Goal: Task Accomplishment & Management: Use online tool/utility

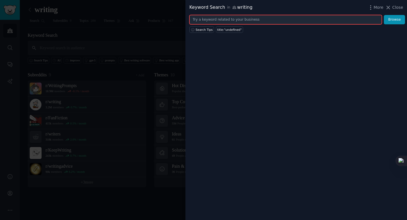
click at [215, 22] on input "text" at bounding box center [285, 20] width 192 height 10
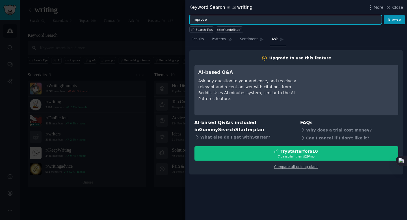
type input "improve"
click at [384, 15] on button "Browse" at bounding box center [394, 20] width 21 height 10
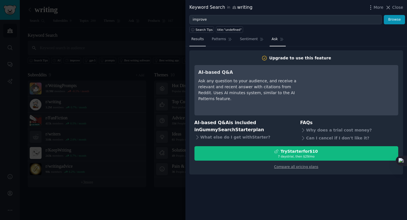
click at [202, 38] on span "Results" at bounding box center [197, 39] width 12 height 5
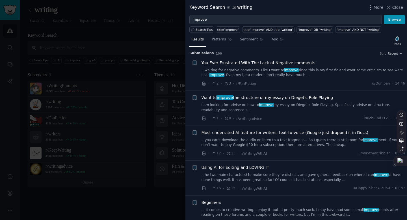
click at [403, 162] on div at bounding box center [400, 161] width 14 height 10
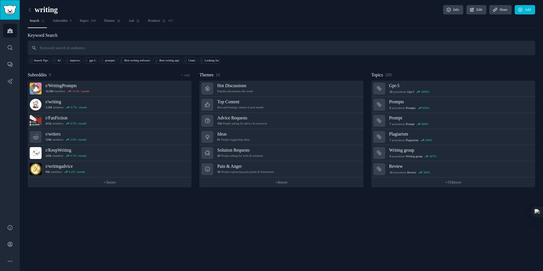
click at [16, 16] on link "Sidebar" at bounding box center [10, 10] width 20 height 20
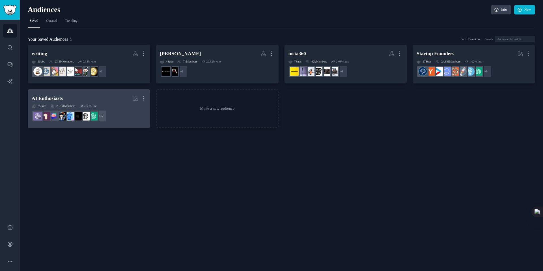
click at [63, 95] on div "AI Enthusiasts" at bounding box center [47, 98] width 31 height 7
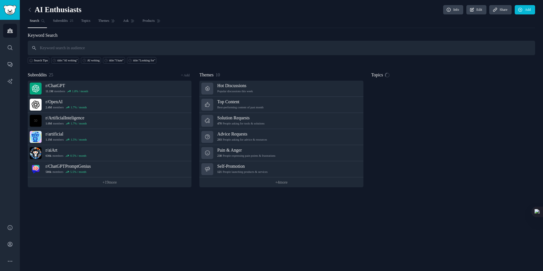
click at [122, 49] on input "text" at bounding box center [281, 48] width 507 height 14
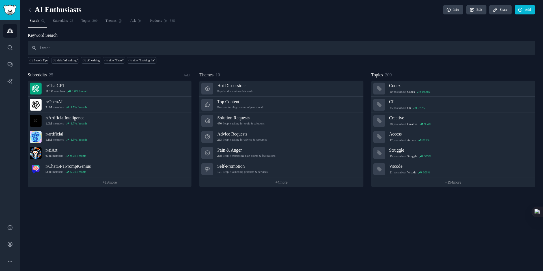
type input "i want"
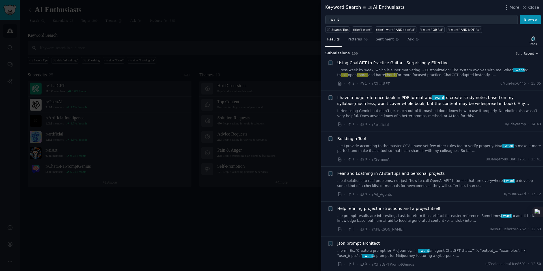
click at [361, 140] on span "Building a Tool" at bounding box center [351, 139] width 29 height 6
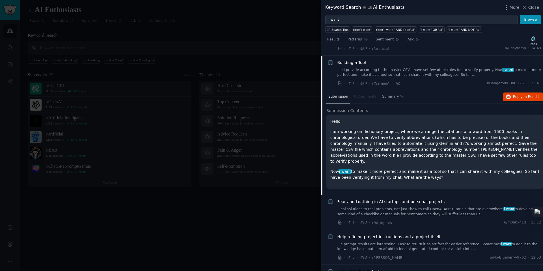
scroll to position [85, 0]
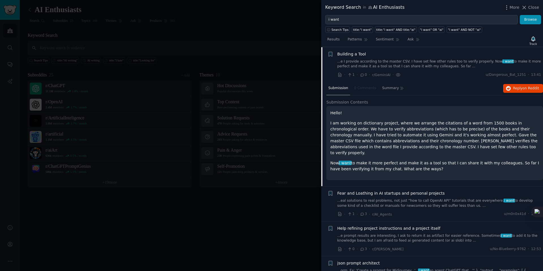
drag, startPoint x: 331, startPoint y: 123, endPoint x: 431, endPoint y: 162, distance: 107.6
click at [407, 162] on div "Hello! I am working on dictionary project, where we arrange the citations of a …" at bounding box center [434, 141] width 209 height 62
copy div "am working on dictionary project, where we arrange the citations of a word from…"
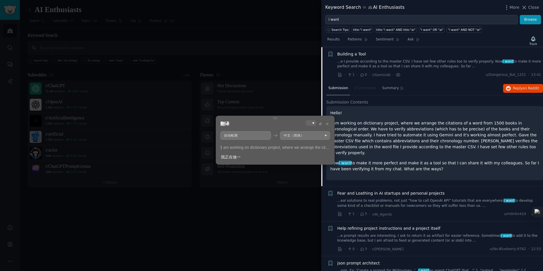
click at [273, 118] on icon at bounding box center [275, 118] width 4 height 5
copy div "am working on dictionary project, where we arrange the citations of a word from…"
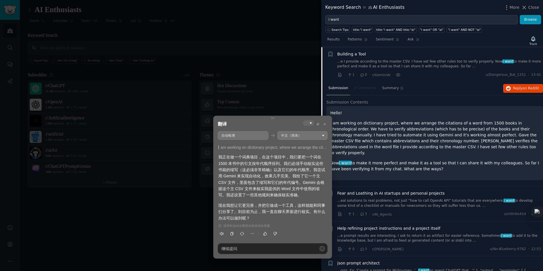
click at [195, 191] on div at bounding box center [271, 135] width 543 height 271
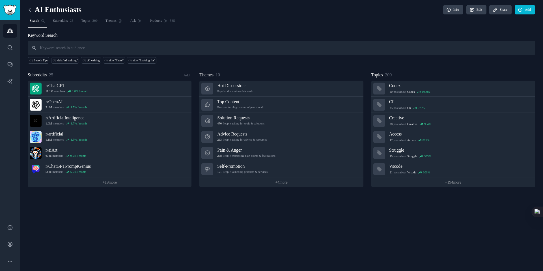
click at [28, 10] on icon at bounding box center [30, 10] width 6 height 6
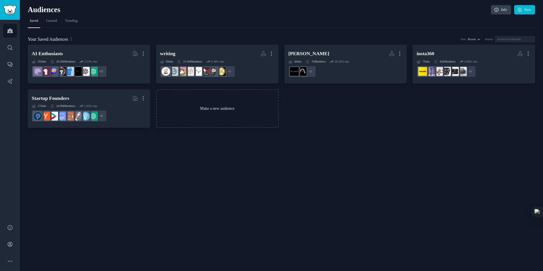
click at [202, 102] on link "Make a new audience" at bounding box center [217, 108] width 122 height 39
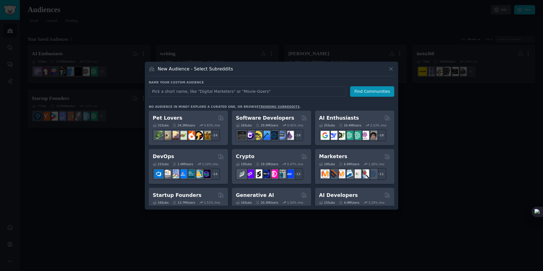
click at [201, 94] on input "text" at bounding box center [247, 91] width 197 height 10
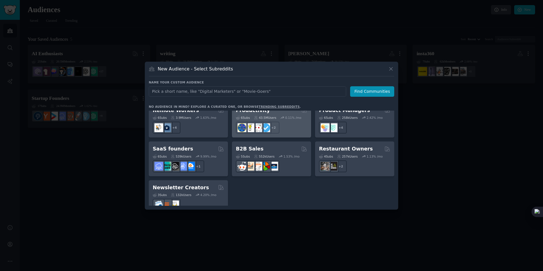
scroll to position [441, 0]
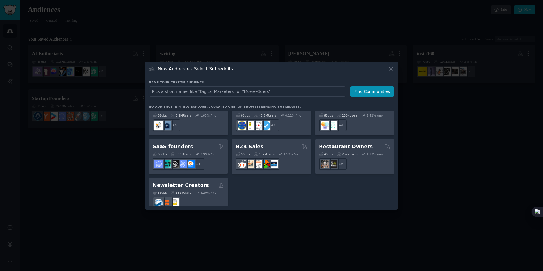
click at [208, 92] on input "text" at bounding box center [247, 91] width 197 height 10
type input "selfimprovement"
click button "Find Communities" at bounding box center [372, 91] width 44 height 10
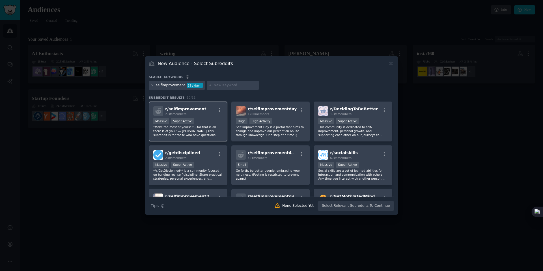
click at [206, 112] on div "r/ selfimprovement 2.3M members" at bounding box center [188, 111] width 70 height 10
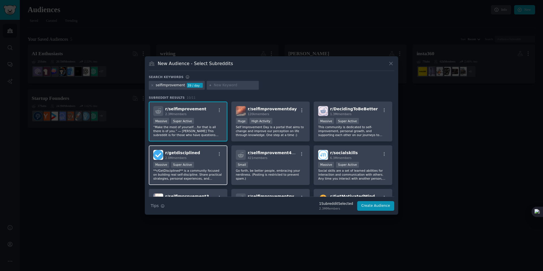
click at [205, 157] on div "r/ getdisciplined 2.0M members" at bounding box center [188, 155] width 70 height 10
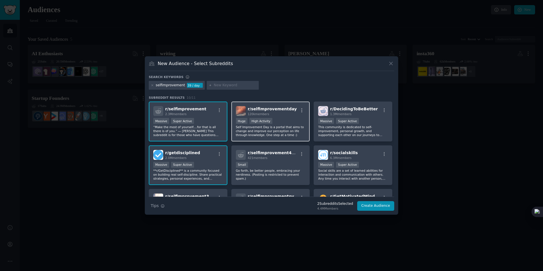
click at [264, 116] on div "r/ selfimprovementday 120k members Huge High Activity Self Improvement Day is a…" at bounding box center [270, 121] width 79 height 40
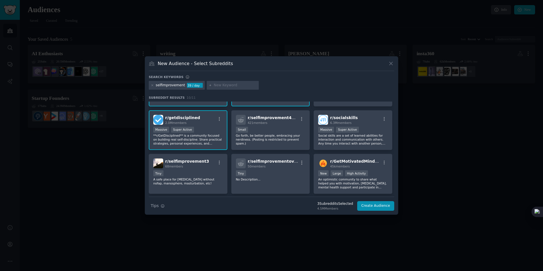
scroll to position [35, 0]
click at [343, 162] on span "r/ GetMotivatedMindset" at bounding box center [356, 161] width 52 height 5
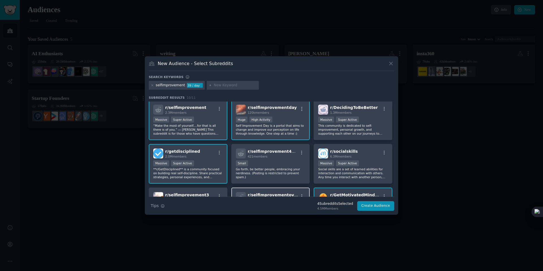
scroll to position [0, 0]
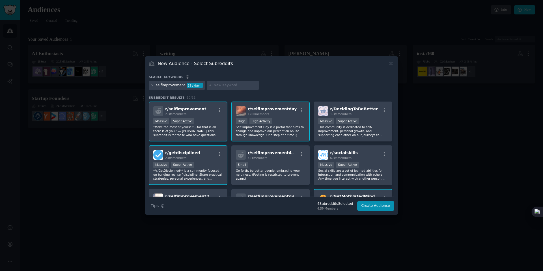
click at [221, 84] on input "text" at bounding box center [235, 85] width 43 height 5
type input "mindset"
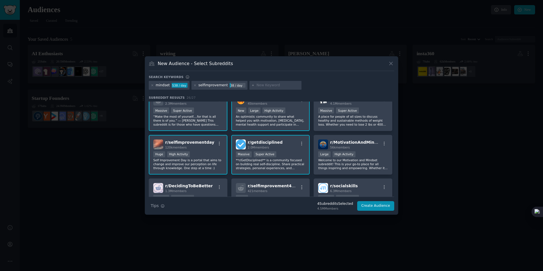
scroll to position [14, 0]
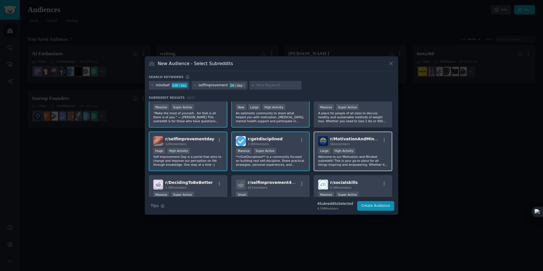
click at [339, 140] on span "r/ MotivationAndMindset" at bounding box center [357, 139] width 54 height 5
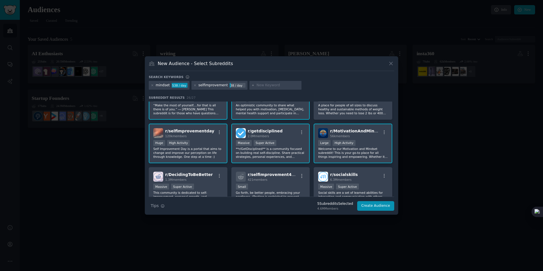
scroll to position [24, 0]
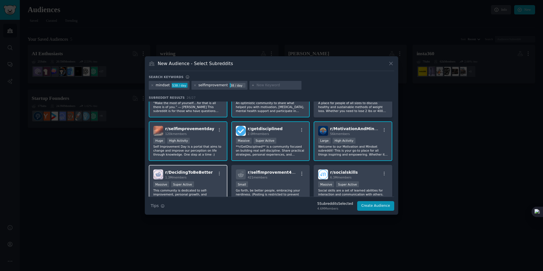
click at [211, 171] on div "r/ DecidingToBeBetter 1.3M members" at bounding box center [188, 174] width 70 height 10
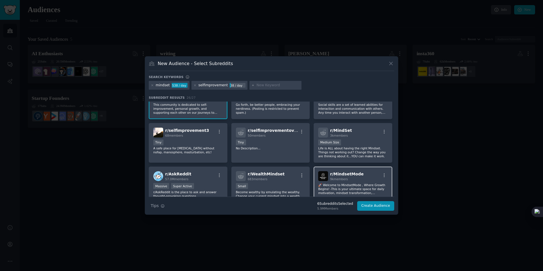
click at [341, 175] on span "r/ MindsetMode" at bounding box center [346, 174] width 33 height 5
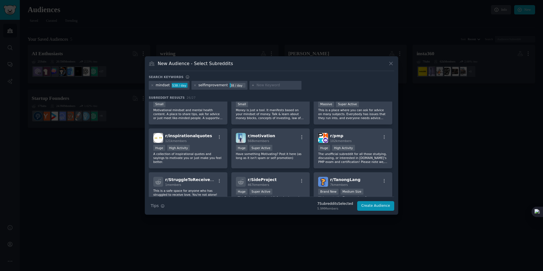
scroll to position [236, 0]
click at [195, 137] on span "r/ inspirationalquotes" at bounding box center [188, 135] width 47 height 5
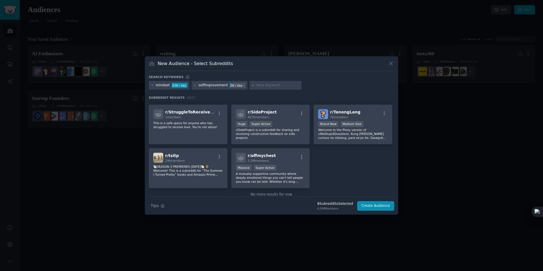
scroll to position [302, 0]
click at [369, 207] on button "Create Audience" at bounding box center [375, 206] width 37 height 10
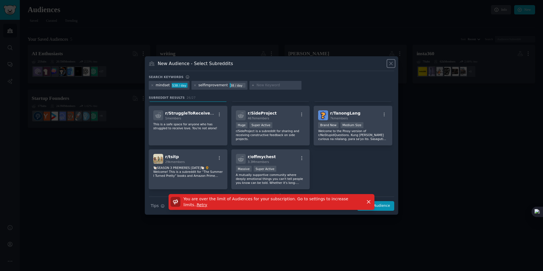
click at [392, 61] on icon at bounding box center [391, 63] width 6 height 6
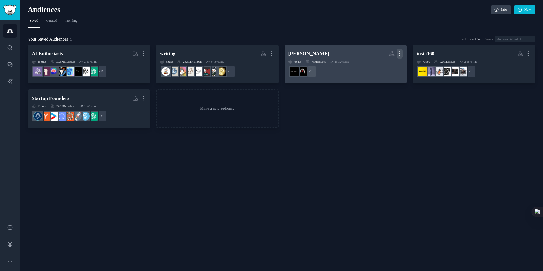
click at [398, 52] on icon "button" at bounding box center [400, 54] width 6 height 6
click at [380, 66] on p "Delete" at bounding box center [385, 65] width 10 height 6
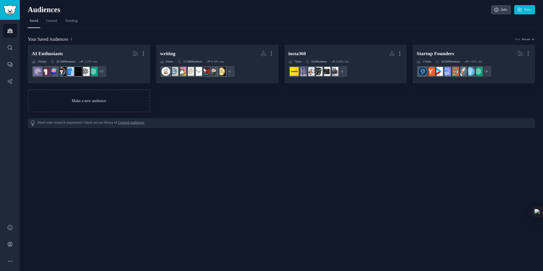
click at [133, 103] on link "Make a new audience" at bounding box center [89, 100] width 122 height 23
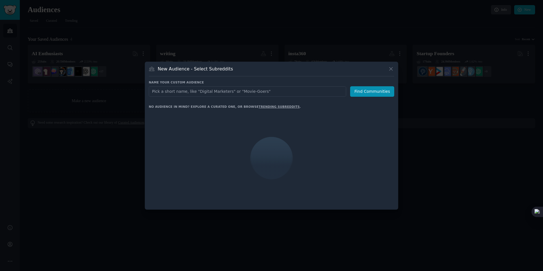
click at [190, 93] on input "text" at bounding box center [247, 91] width 197 height 10
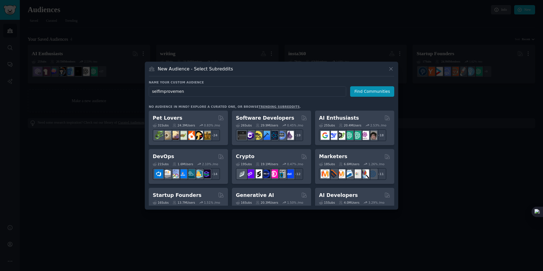
type input "selfimprovement"
click button "Find Communities" at bounding box center [372, 91] width 44 height 10
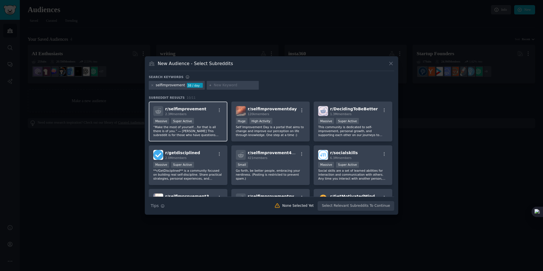
click at [206, 105] on div "r/ selfimprovement 2.3M members Massive Super Active “Make the most of yourself…" at bounding box center [188, 121] width 79 height 40
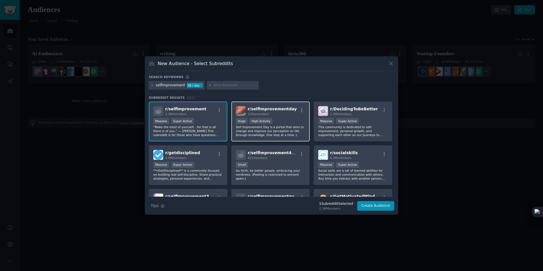
click at [259, 105] on div "r/ selfimprovementday 120k members Huge High Activity Self Improvement Day is a…" at bounding box center [270, 121] width 79 height 40
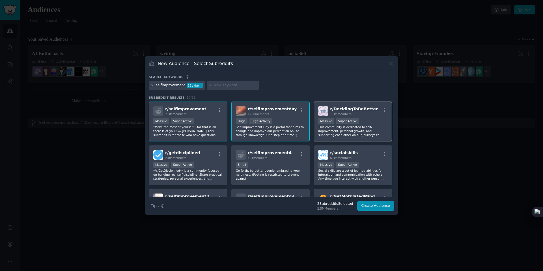
click at [328, 112] on div "r/ DecidingToBeBetter 1.3M members" at bounding box center [353, 111] width 70 height 10
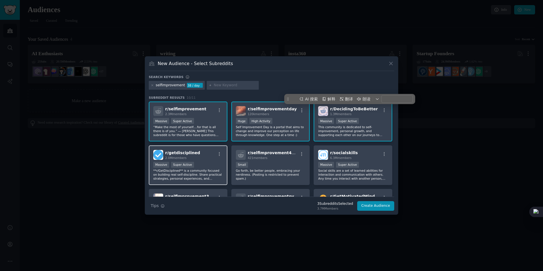
click at [212, 154] on div "r/ getdisciplined 2.0M members" at bounding box center [188, 155] width 70 height 10
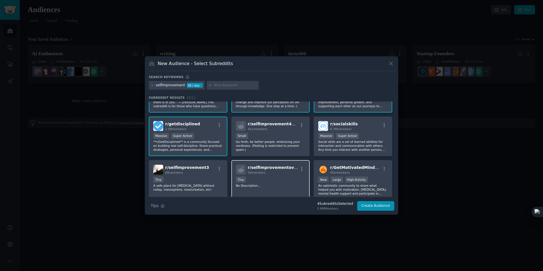
scroll to position [42, 0]
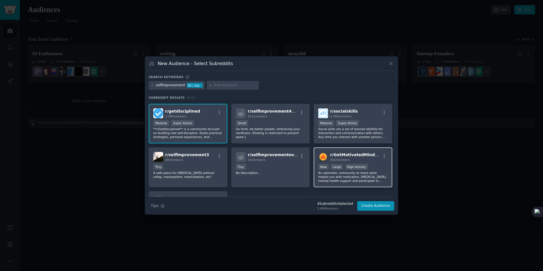
click at [343, 157] on span "r/ GetMotivatedMindset" at bounding box center [356, 154] width 52 height 5
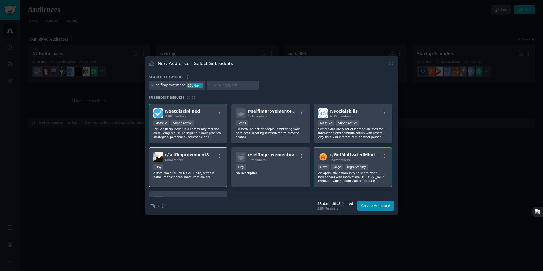
scroll to position [63, 0]
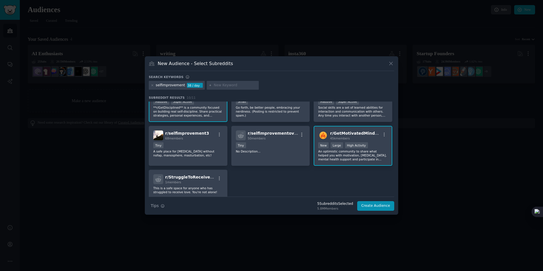
click at [221, 88] on div at bounding box center [233, 85] width 52 height 9
click at [223, 86] on input "text" at bounding box center [235, 85] width 43 height 5
type input "mindset"
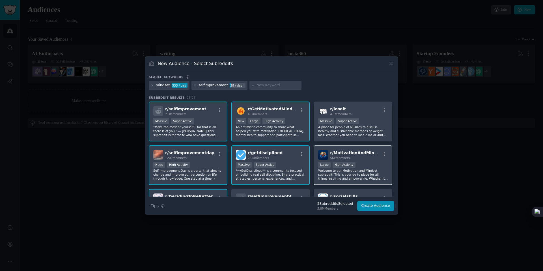
click at [362, 153] on span "r/ MotivationAndMindset" at bounding box center [357, 152] width 54 height 5
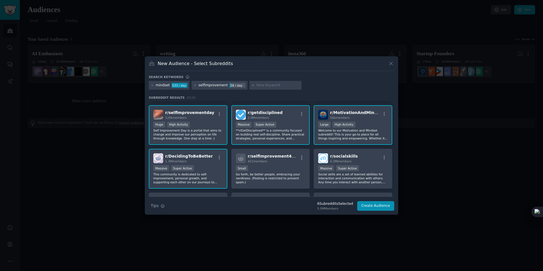
click at [196, 160] on div "1.3M members" at bounding box center [188, 161] width 47 height 4
drag, startPoint x: 193, startPoint y: 159, endPoint x: 196, endPoint y: 160, distance: 3.4
click at [192, 159] on h2 "r/ DecidingToBeBetter 1.3M members" at bounding box center [188, 158] width 47 height 10
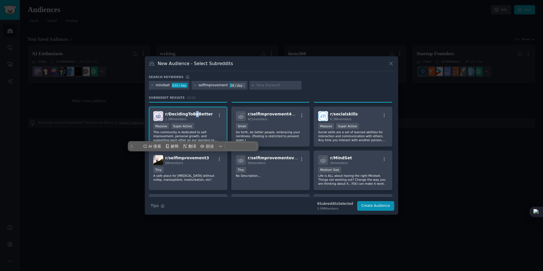
scroll to position [91, 0]
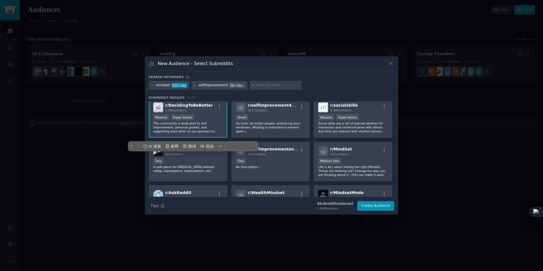
click at [315, 87] on div "mindset 533 / day selfimprovement 38 / day" at bounding box center [271, 86] width 245 height 11
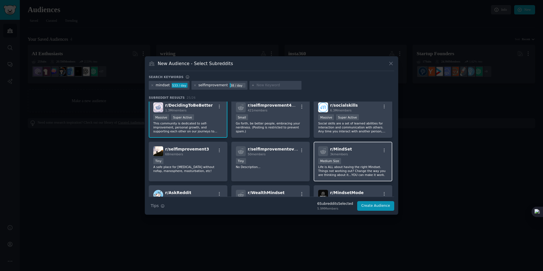
drag, startPoint x: 353, startPoint y: 151, endPoint x: 315, endPoint y: 152, distance: 37.6
click at [352, 151] on div "r/ MindSet 3k members" at bounding box center [353, 151] width 70 height 10
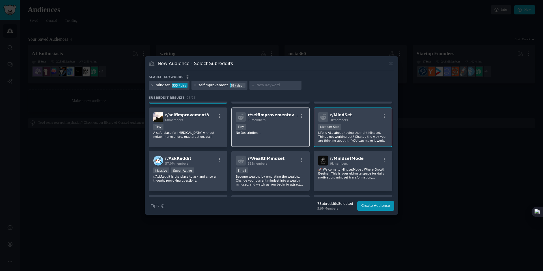
scroll to position [126, 0]
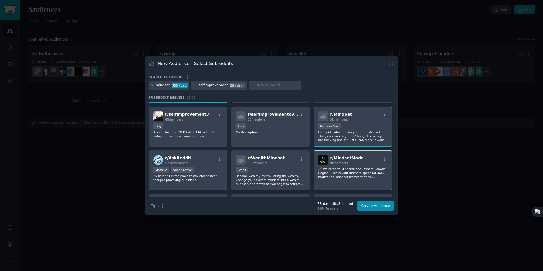
click at [351, 158] on span "r/ MindsetMode" at bounding box center [346, 157] width 33 height 5
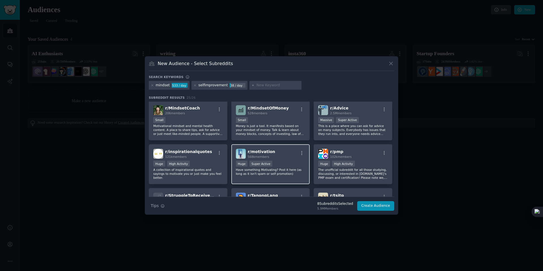
scroll to position [220, 0]
click at [192, 154] on h2 "r/ inspirationalquotes 121k members" at bounding box center [188, 153] width 47 height 10
click at [276, 157] on div "r/ motivation 568k members" at bounding box center [271, 153] width 70 height 10
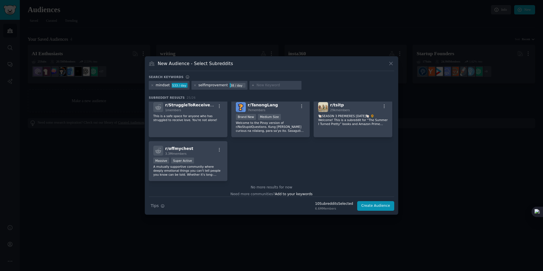
scroll to position [310, 0]
click at [267, 83] on input "text" at bounding box center [277, 85] width 43 height 5
type input "p"
type input "l"
type input "p"
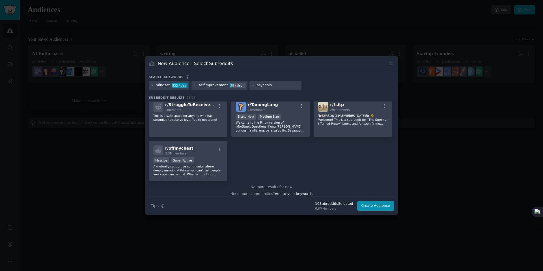
type input "psychology"
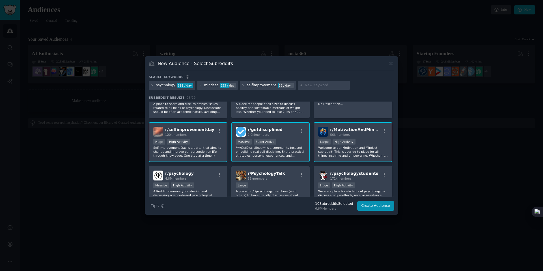
scroll to position [91, 0]
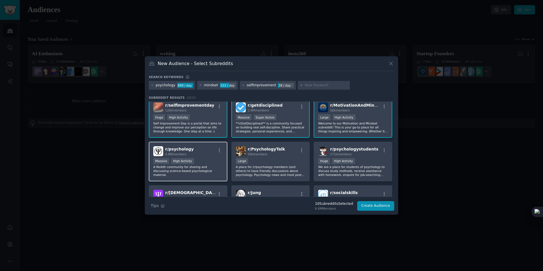
click at [186, 147] on span "r/ psychology" at bounding box center [179, 149] width 29 height 5
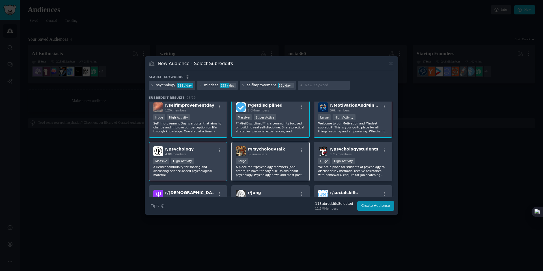
click at [282, 150] on div "r/ PsychologyTalk 59k members" at bounding box center [271, 151] width 70 height 10
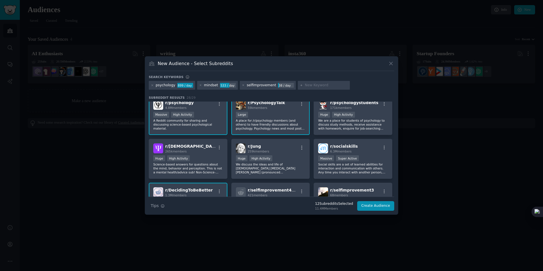
scroll to position [138, 0]
click at [186, 152] on span "265k members" at bounding box center [175, 150] width 21 height 3
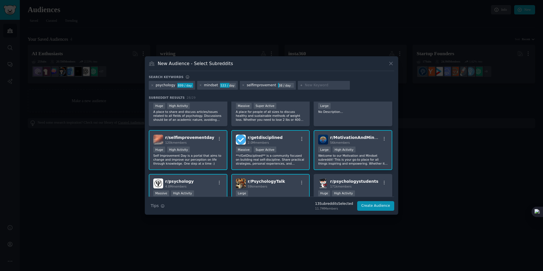
scroll to position [0, 0]
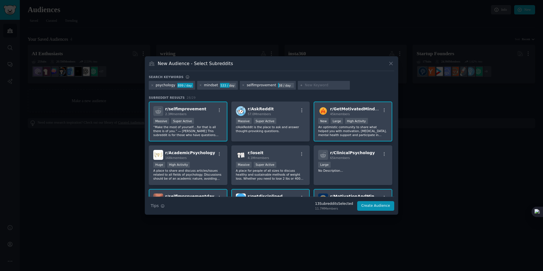
click at [306, 88] on input "text" at bounding box center [326, 85] width 43 height 5
type input "philosophy"
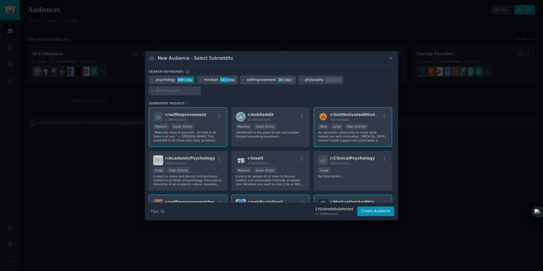
click at [321, 75] on div "Search keywords" at bounding box center [271, 73] width 245 height 6
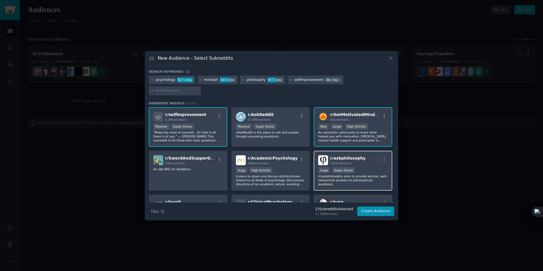
click at [355, 156] on span "r/ askphilosophy" at bounding box center [347, 158] width 35 height 5
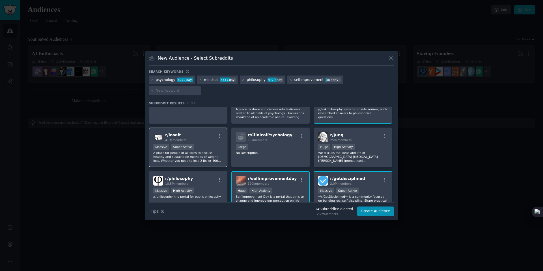
scroll to position [80, 0]
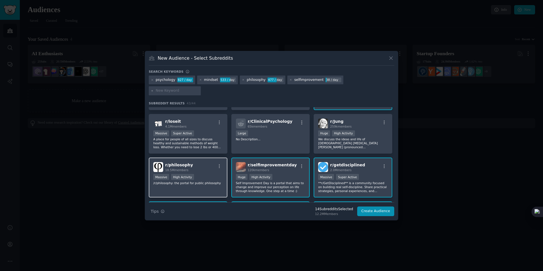
click at [199, 157] on div "r/ philosophy 18.5M members Massive High Activity /r/philosophy: the portal for…" at bounding box center [188, 177] width 79 height 40
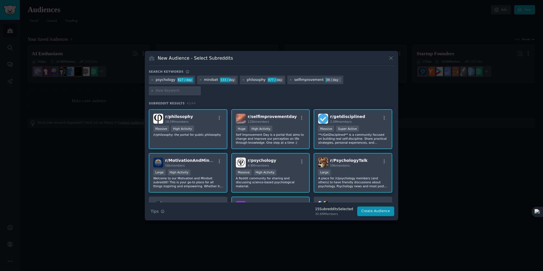
scroll to position [129, 0]
click at [266, 157] on span "r/ psychology" at bounding box center [262, 159] width 29 height 5
click at [277, 157] on div "r/ psychology 4.8M members" at bounding box center [271, 162] width 70 height 10
click at [341, 157] on span "r/ PsychologyTalk" at bounding box center [348, 159] width 37 height 5
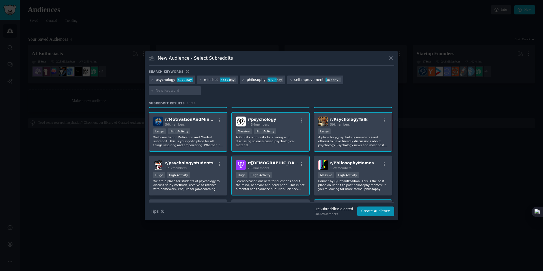
scroll to position [176, 0]
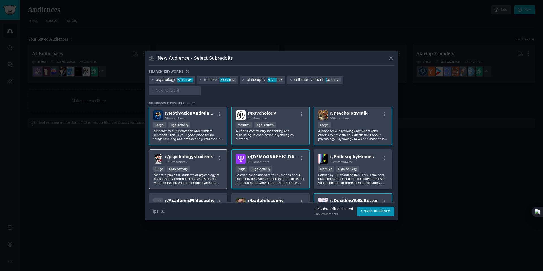
click at [199, 160] on div "171k members" at bounding box center [189, 162] width 48 height 4
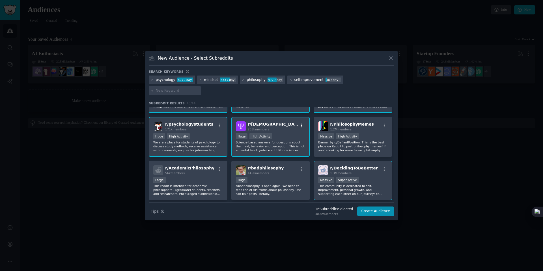
scroll to position [213, 0]
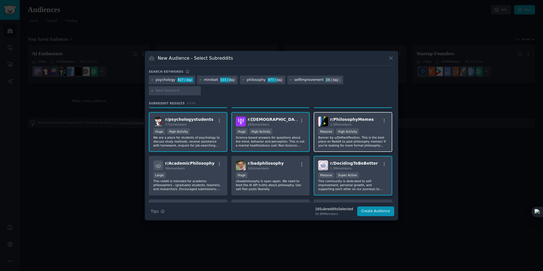
click at [347, 123] on span "1.2M members" at bounding box center [340, 124] width 21 height 3
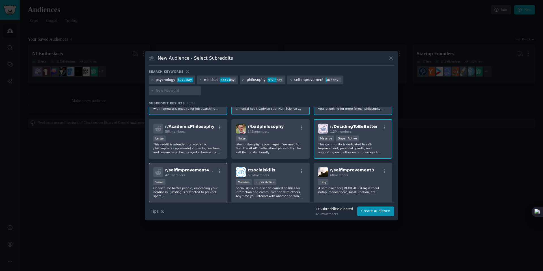
scroll to position [251, 0]
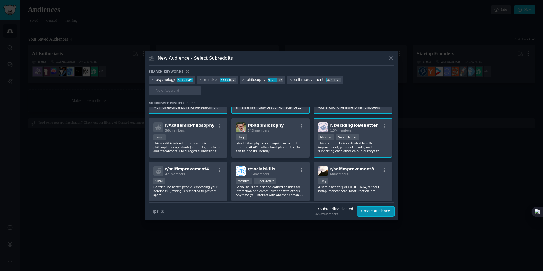
click at [375, 206] on button "Create Audience" at bounding box center [375, 211] width 37 height 10
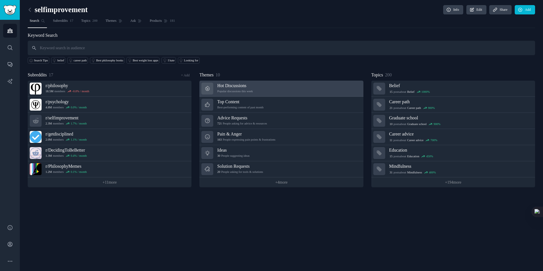
click at [244, 86] on h3 "Hot Discussions" at bounding box center [235, 86] width 36 height 6
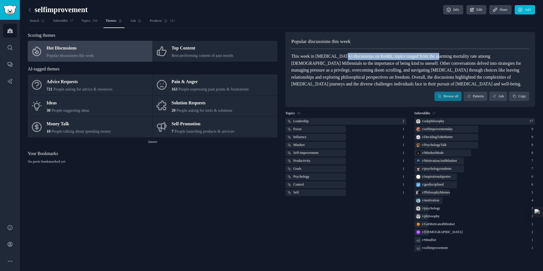
drag, startPoint x: 362, startPoint y: 58, endPoint x: 454, endPoint y: 58, distance: 92.4
click at [407, 58] on div "This week in self-improvement discussions on Reddit, topics ranged from the ala…" at bounding box center [410, 70] width 238 height 35
click at [381, 61] on div "This week in self-improvement discussions on Reddit, topics ranged from the ala…" at bounding box center [410, 70] width 238 height 35
click at [32, 12] on icon at bounding box center [30, 10] width 6 height 6
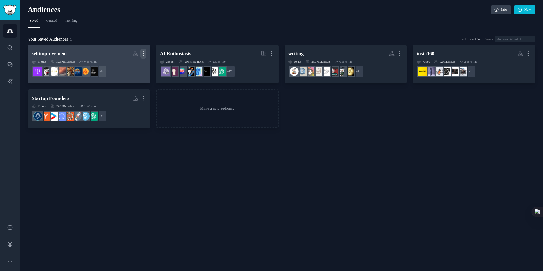
click at [143, 51] on icon "button" at bounding box center [143, 54] width 6 height 6
click at [85, 58] on h2 "selfimprovement Custom Audience More View Delete" at bounding box center [89, 54] width 114 height 10
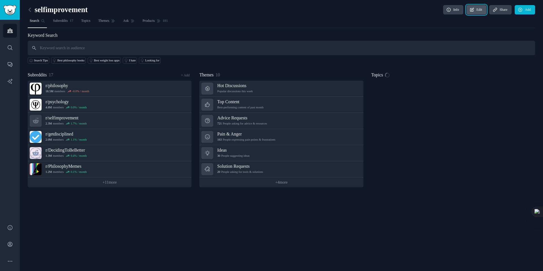
click at [407, 11] on link "Edit" at bounding box center [476, 10] width 20 height 10
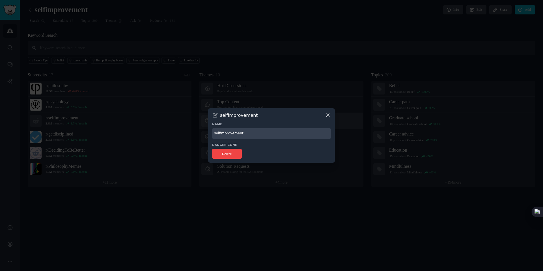
click at [326, 117] on icon at bounding box center [328, 115] width 6 height 6
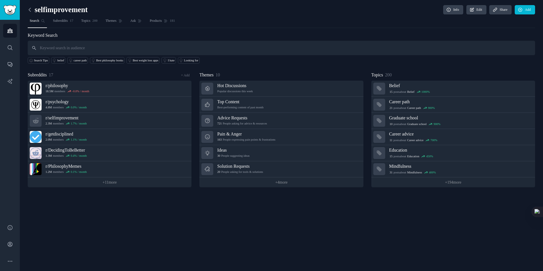
click at [29, 9] on icon at bounding box center [30, 10] width 6 height 6
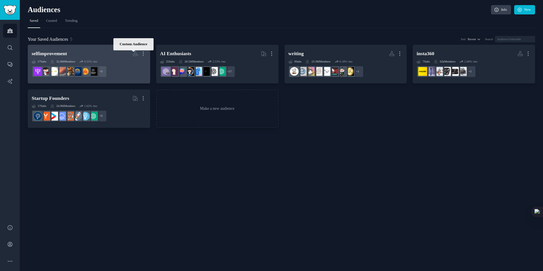
click at [137, 51] on icon at bounding box center [135, 54] width 6 height 6
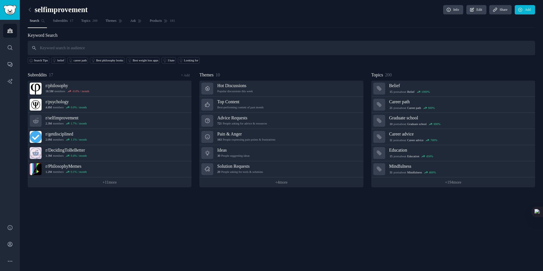
click at [33, 8] on link at bounding box center [31, 9] width 7 height 9
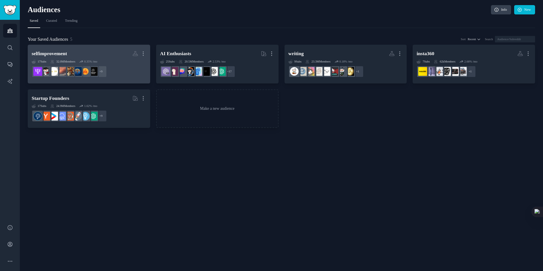
click at [75, 55] on h2 "selfimprovement More" at bounding box center [89, 54] width 114 height 10
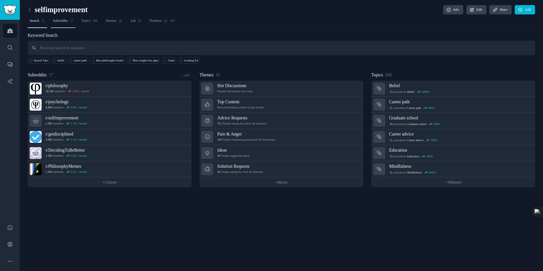
click at [59, 22] on span "Subreddits" at bounding box center [60, 20] width 15 height 5
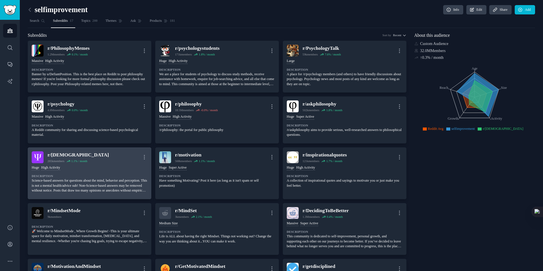
click at [68, 155] on div "r/ askpsychology" at bounding box center [77, 154] width 61 height 7
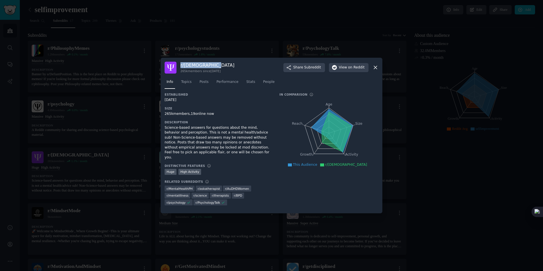
drag, startPoint x: 179, startPoint y: 66, endPoint x: 230, endPoint y: 69, distance: 50.7
click at [236, 68] on div "r/ askpsychology 265k members since 10/21/2011 Share Subreddit View on Reddit" at bounding box center [272, 68] width 214 height 12
copy h3 "r/ askpsychology"
click at [194, 60] on div "AI 搜索 解释 翻译 朗读" at bounding box center [197, 56] width 131 height 10
click at [264, 75] on div "Info Topics Posts Performance Stats People" at bounding box center [272, 82] width 214 height 19
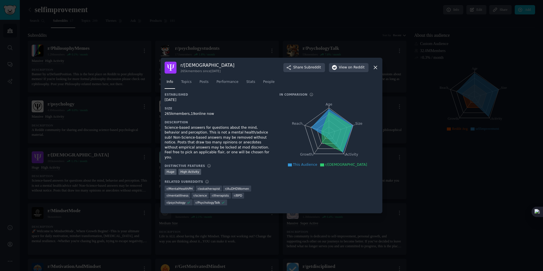
click at [133, 132] on div at bounding box center [271, 135] width 543 height 271
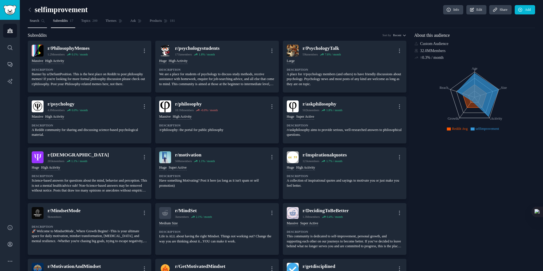
click at [40, 25] on link "Search" at bounding box center [37, 22] width 19 height 12
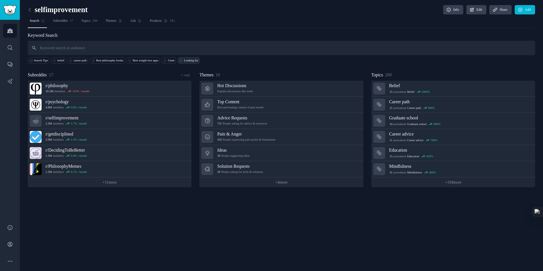
click at [198, 61] on div "Looking for" at bounding box center [191, 61] width 14 height 4
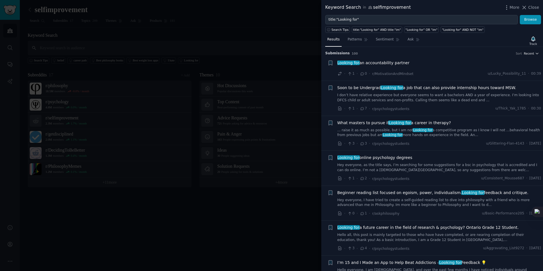
click at [407, 55] on span "Recent" at bounding box center [528, 53] width 10 height 4
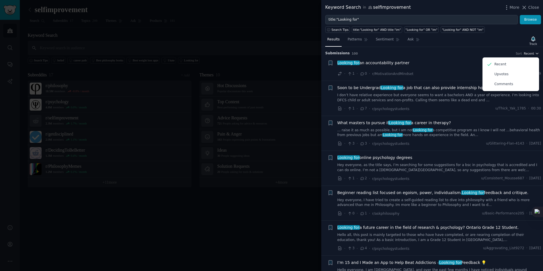
click at [407, 55] on span "Recent" at bounding box center [528, 53] width 10 height 4
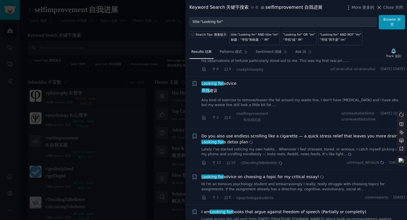
scroll to position [538, 0]
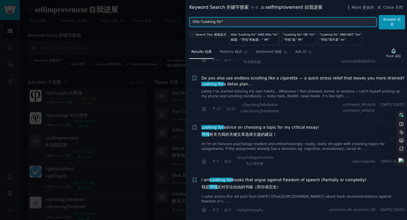
drag, startPoint x: 229, startPoint y: 20, endPoint x: 183, endPoint y: 20, distance: 46.4
click at [183, 20] on div "Keyword Search 关键字搜索 in 在 selfimprovement 自我进展 More 更多的 Close 关闭 title:"Looking…" at bounding box center [203, 110] width 407 height 220
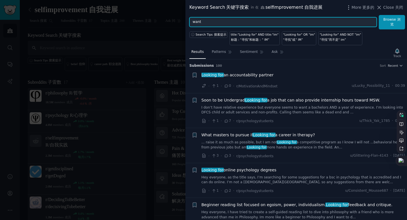
click at [379, 15] on button "Browse 浏览" at bounding box center [392, 22] width 26 height 14
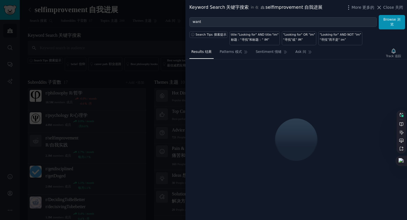
click at [254, 15] on form "want Browse 浏览" at bounding box center [297, 22] width 216 height 14
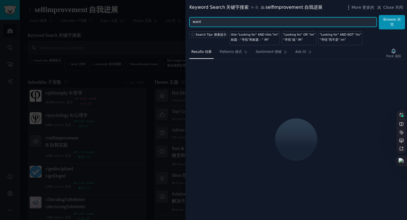
click at [252, 22] on input "want" at bounding box center [282, 22] width 187 height 10
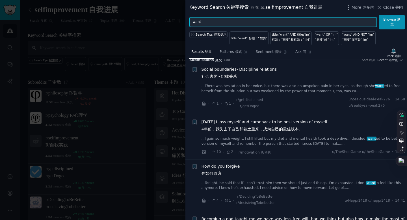
scroll to position [7, 0]
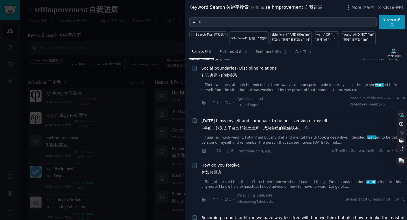
click at [291, 127] on sider-trans-text "4年前，我失去了自己和卷土重来，成为自己的最佳版本。" at bounding box center [252, 128] width 101 height 5
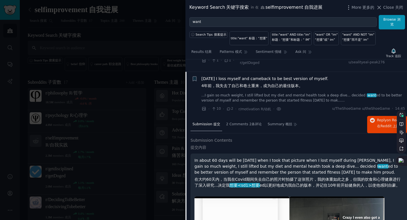
scroll to position [47, 0]
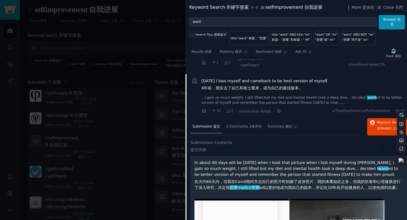
click at [296, 152] on h2 "Submission Contents 提交内容" at bounding box center [299, 147] width 217 height 15
click at [284, 98] on link "...I gain so much weight, I still lifted but my diet and mental health took a d…" at bounding box center [304, 100] width 204 height 10
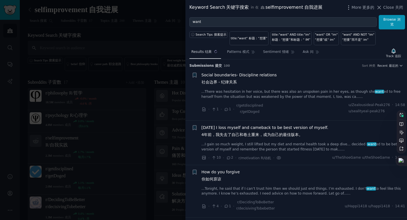
click at [208, 52] on sider-trans-text "结果" at bounding box center [208, 52] width 7 height 4
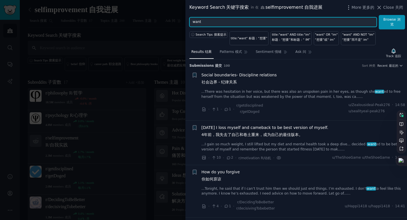
click at [192, 24] on input "want" at bounding box center [282, 22] width 187 height 10
click at [379, 15] on button "Browse 浏览" at bounding box center [392, 22] width 26 height 14
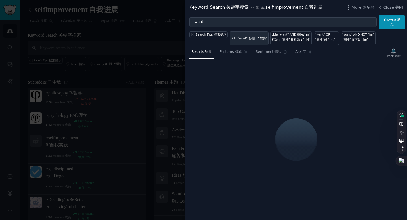
click at [249, 35] on link "title:"want" 标题：“想要”" at bounding box center [249, 38] width 39 height 14
type input "title:"want""
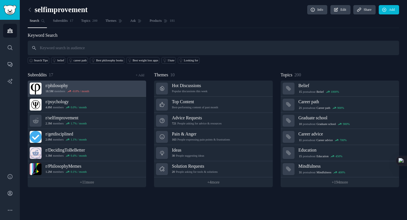
click at [89, 88] on h3 "r/ philosophy" at bounding box center [68, 86] width 44 height 6
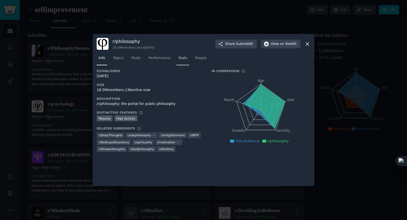
click at [182, 59] on span "Stats" at bounding box center [182, 58] width 9 height 5
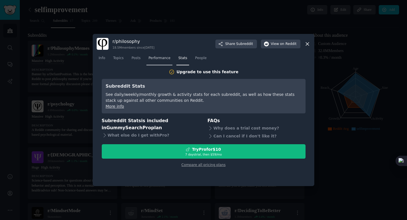
click at [166, 59] on span "Performance" at bounding box center [159, 58] width 22 height 5
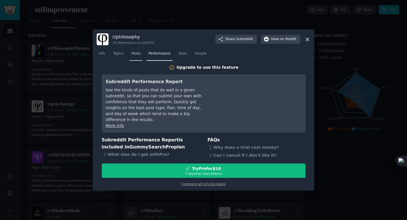
click at [138, 56] on span "Posts" at bounding box center [135, 53] width 9 height 5
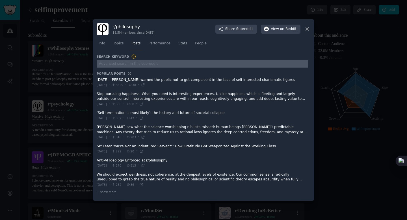
click at [143, 64] on input "text" at bounding box center [203, 64] width 212 height 8
type input "i want"
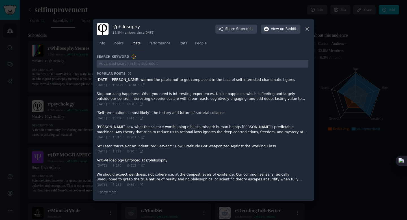
click at [308, 29] on icon at bounding box center [307, 29] width 6 height 6
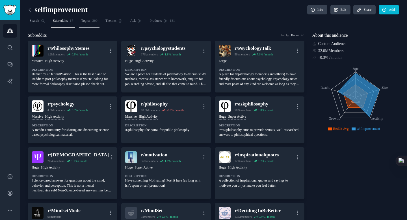
click at [90, 21] on span "Topics" at bounding box center [85, 20] width 9 height 5
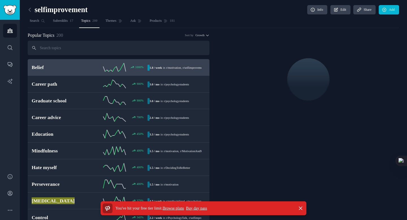
click at [123, 69] on icon at bounding box center [114, 67] width 23 height 8
click at [201, 36] on span "Growth" at bounding box center [199, 35] width 9 height 4
click at [299, 205] on icon "button" at bounding box center [301, 208] width 6 height 6
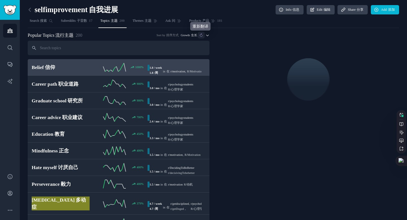
click at [200, 36] on icon "button" at bounding box center [201, 34] width 3 height 3
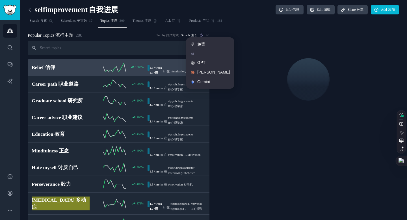
click at [193, 34] on sider-trans-text "生长" at bounding box center [194, 35] width 6 height 3
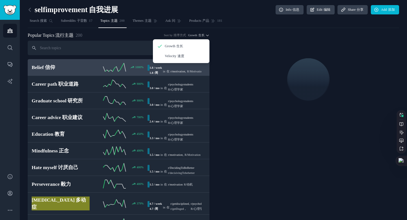
click at [228, 47] on div at bounding box center [308, 79] width 182 height 95
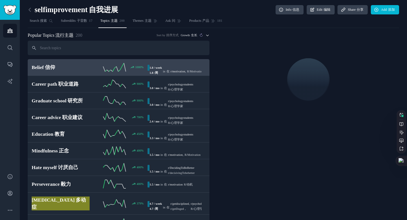
click at [194, 35] on sider-trans-text "生长" at bounding box center [194, 35] width 6 height 3
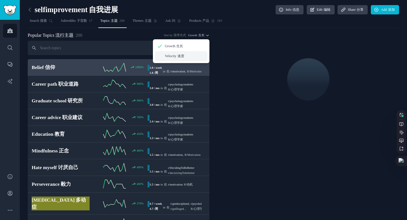
click at [175, 52] on div "Velocity 速度" at bounding box center [181, 56] width 53 height 10
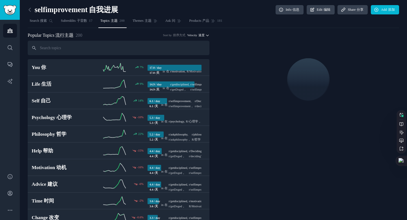
click at [187, 34] on span "Velocity 速度" at bounding box center [195, 35] width 17 height 4
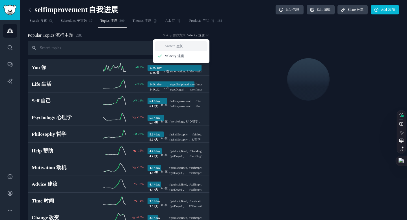
click at [171, 47] on p "Growth 生长" at bounding box center [174, 46] width 18 height 5
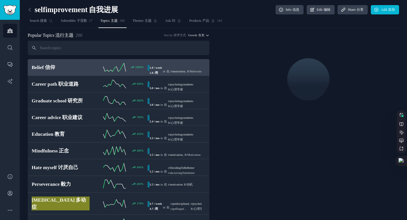
click at [192, 36] on span "Growth 生长" at bounding box center [196, 35] width 16 height 4
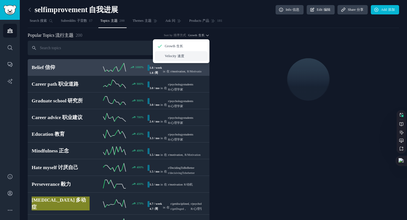
click at [167, 55] on p "Velocity 速度" at bounding box center [175, 56] width 20 height 5
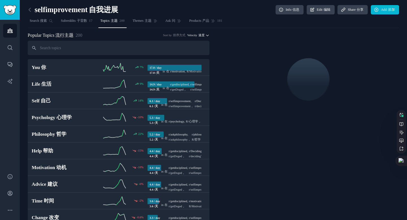
click at [194, 34] on span "Velocity 速度" at bounding box center [195, 35] width 17 height 4
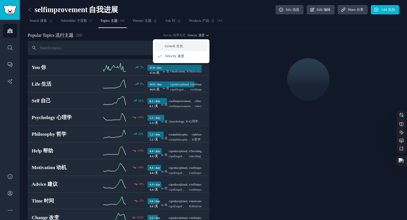
click at [171, 43] on div "Growth 生长" at bounding box center [181, 46] width 53 height 10
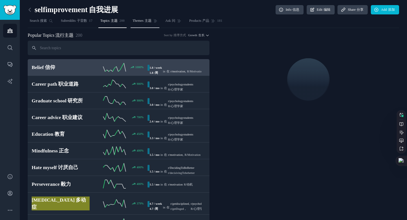
click at [143, 20] on span "Themes 主题" at bounding box center [142, 20] width 19 height 5
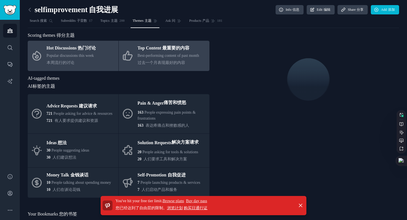
click at [149, 59] on div "Best-performing content of past month 过去一个月表现最好的内容" at bounding box center [169, 59] width 62 height 13
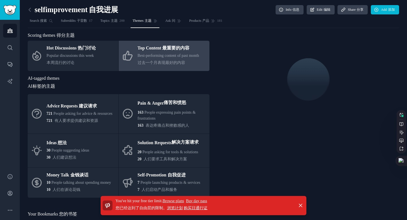
click at [149, 59] on div "Best-performing content of past month 过去一个月表现最好的内容" at bounding box center [169, 59] width 62 height 13
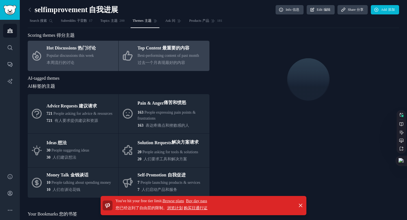
click at [93, 57] on span "Popular discussions this week 本周流行的讨论" at bounding box center [71, 59] width 49 height 12
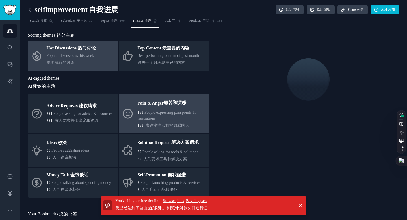
click at [133, 116] on link "Pain & [PERSON_NAME] 痛苦和愤怒 163 People expressing pain points & frustrations 163…" at bounding box center [164, 114] width 91 height 40
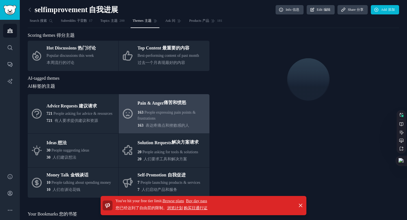
click at [175, 203] on link "Browse plans" at bounding box center [173, 201] width 21 height 4
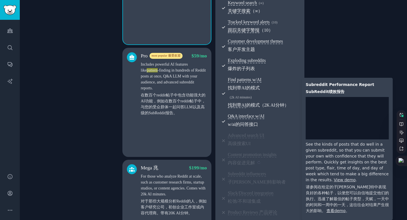
scroll to position [200, 0]
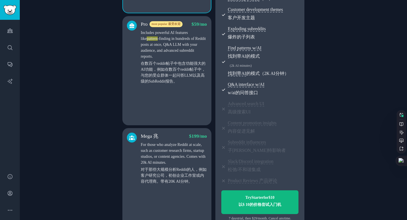
click at [183, 156] on p "For those who analyze Reddit at scale, such as customer research firms, startup…" at bounding box center [174, 163] width 66 height 43
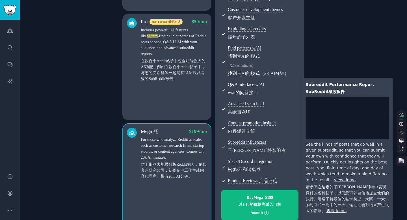
click at [239, 124] on span "Content promotion insights 内容促进见解" at bounding box center [263, 127] width 71 height 14
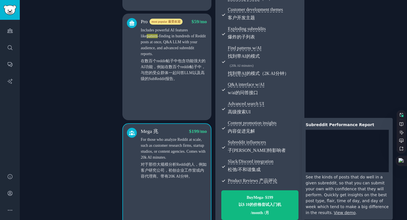
click at [278, 124] on span "Content promotion insights 内容促进见解" at bounding box center [263, 127] width 71 height 14
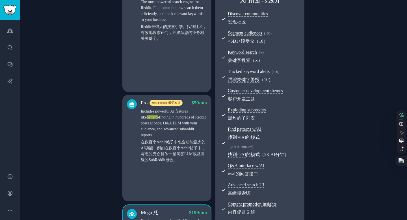
scroll to position [108, 0]
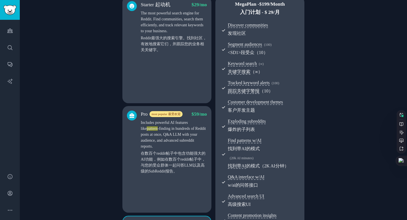
click at [188, 137] on p "Includes powerful AI features like pattern -finding in hundreds of Reddit posts…" at bounding box center [174, 147] width 66 height 55
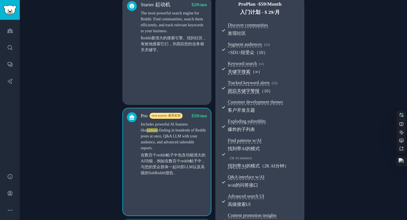
click at [169, 81] on div "Starter 起动机 $ 29 /mo The most powerful search engine for Reddit. Find communiti…" at bounding box center [166, 51] width 89 height 108
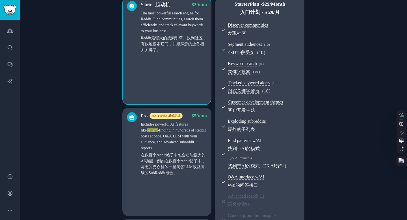
click at [166, 58] on div "Starter 起动机 $ 29 /mo The most powerful search engine for Reddit. Find communiti…" at bounding box center [166, 51] width 89 height 108
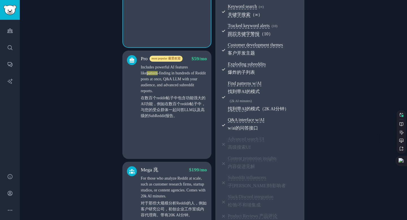
scroll to position [157, 0]
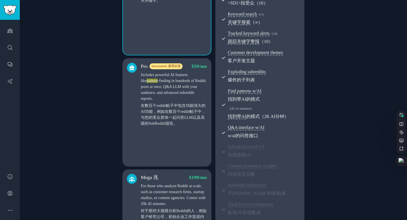
click at [152, 86] on p "Includes powerful AI features like pattern -finding in hundreds of Reddit posts…" at bounding box center [174, 99] width 66 height 55
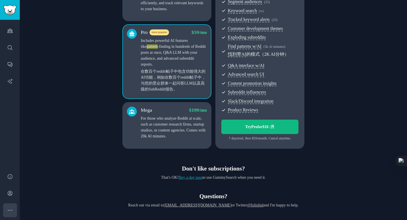
scroll to position [94, 0]
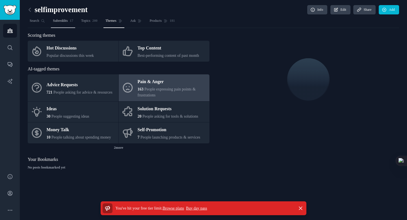
click at [58, 18] on link "Subreddits 17" at bounding box center [63, 22] width 24 height 12
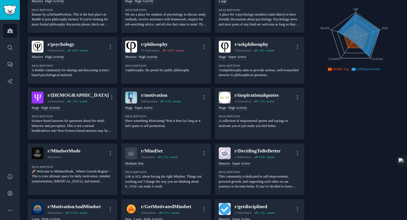
scroll to position [61, 0]
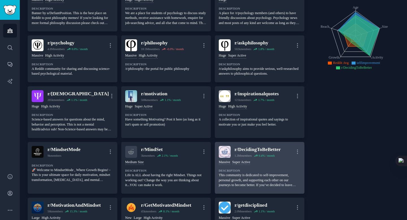
click at [248, 148] on div "r/ DecidingToBeBetter" at bounding box center [258, 149] width 46 height 7
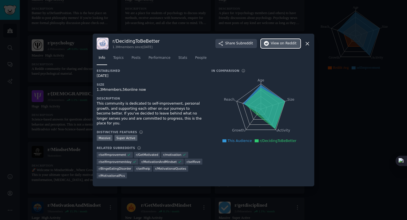
click at [279, 47] on button "View on Reddit" at bounding box center [281, 43] width 40 height 9
